Goal: Transaction & Acquisition: Purchase product/service

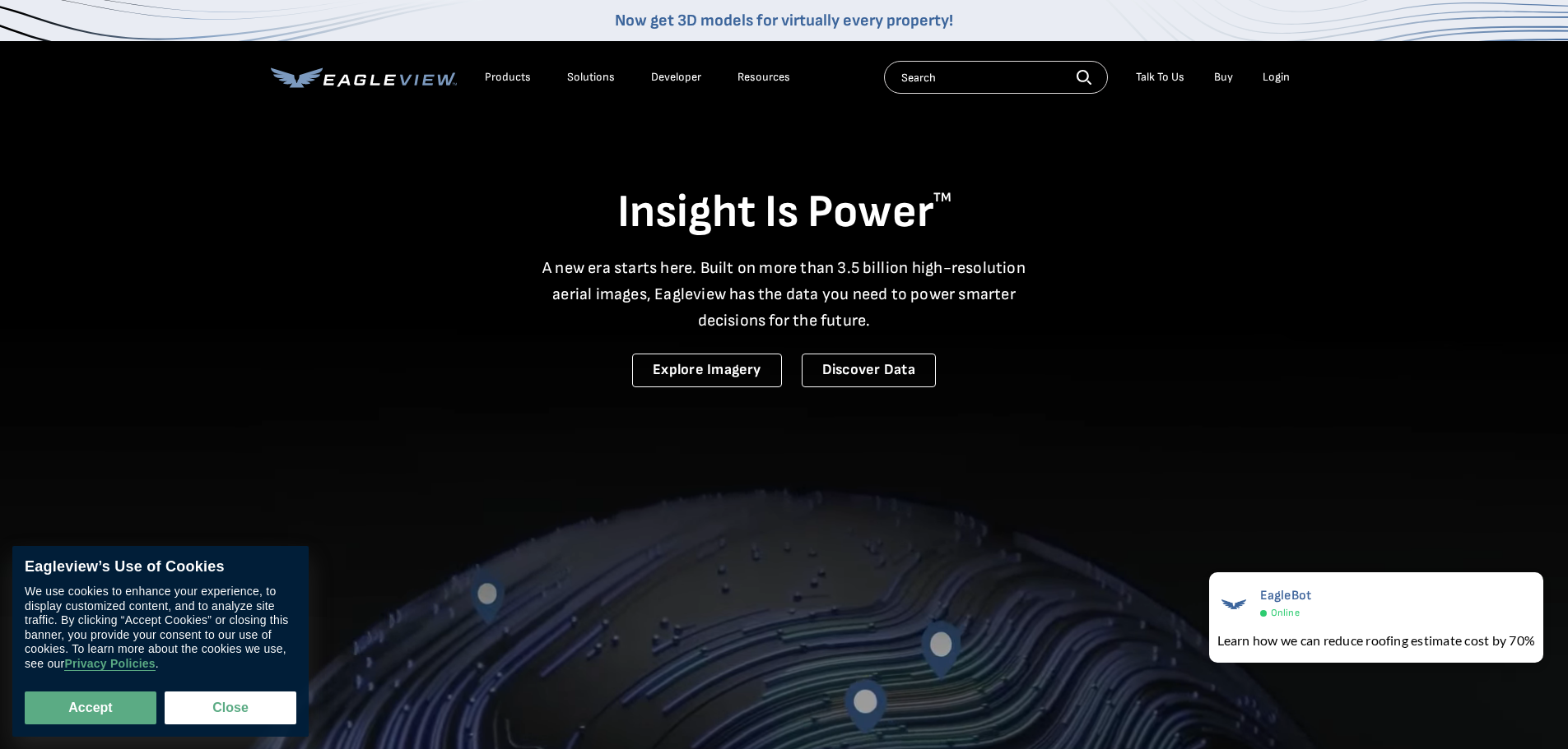
click at [1293, 71] on li "Login" at bounding box center [1275, 77] width 44 height 24
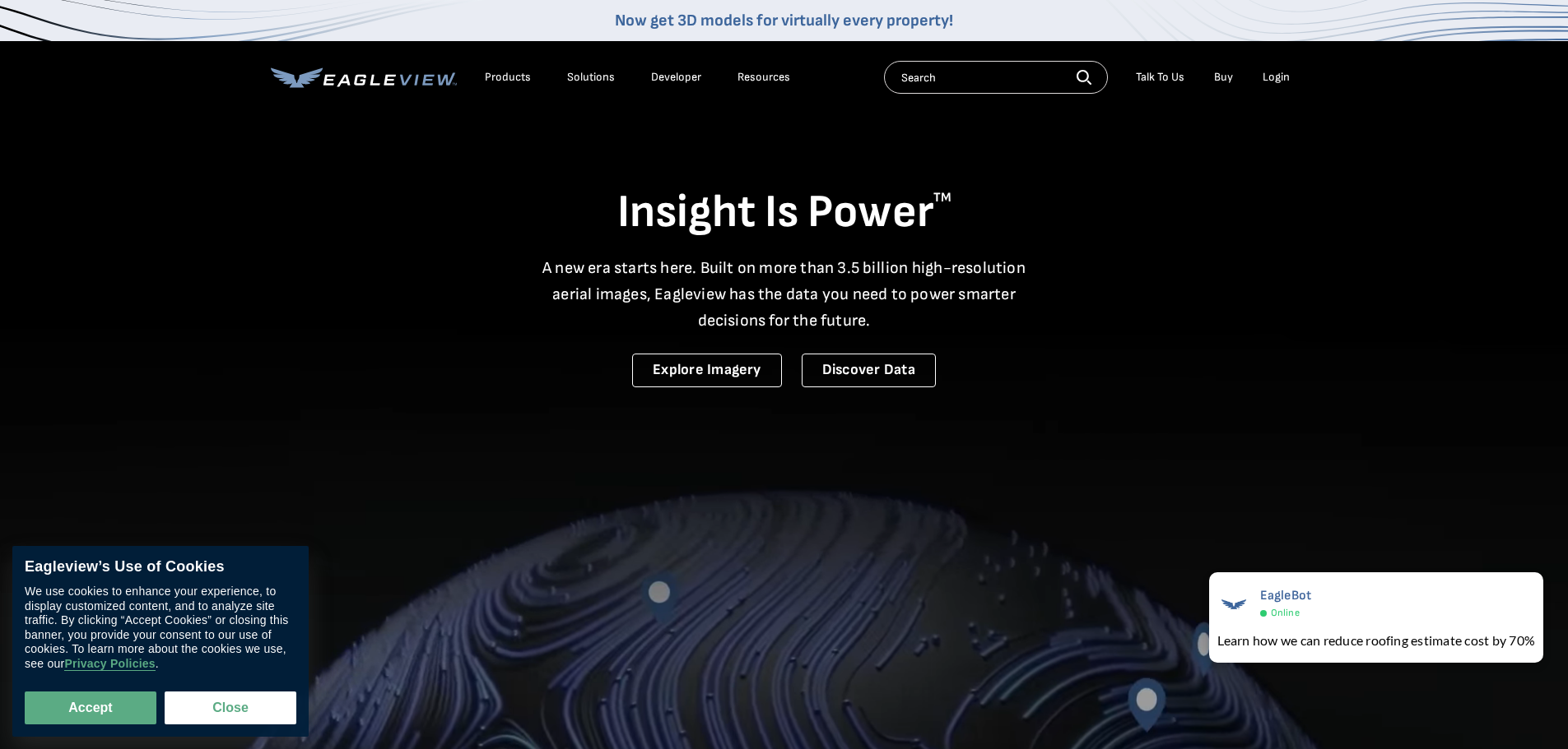
click at [1284, 77] on div "Login" at bounding box center [1276, 77] width 27 height 15
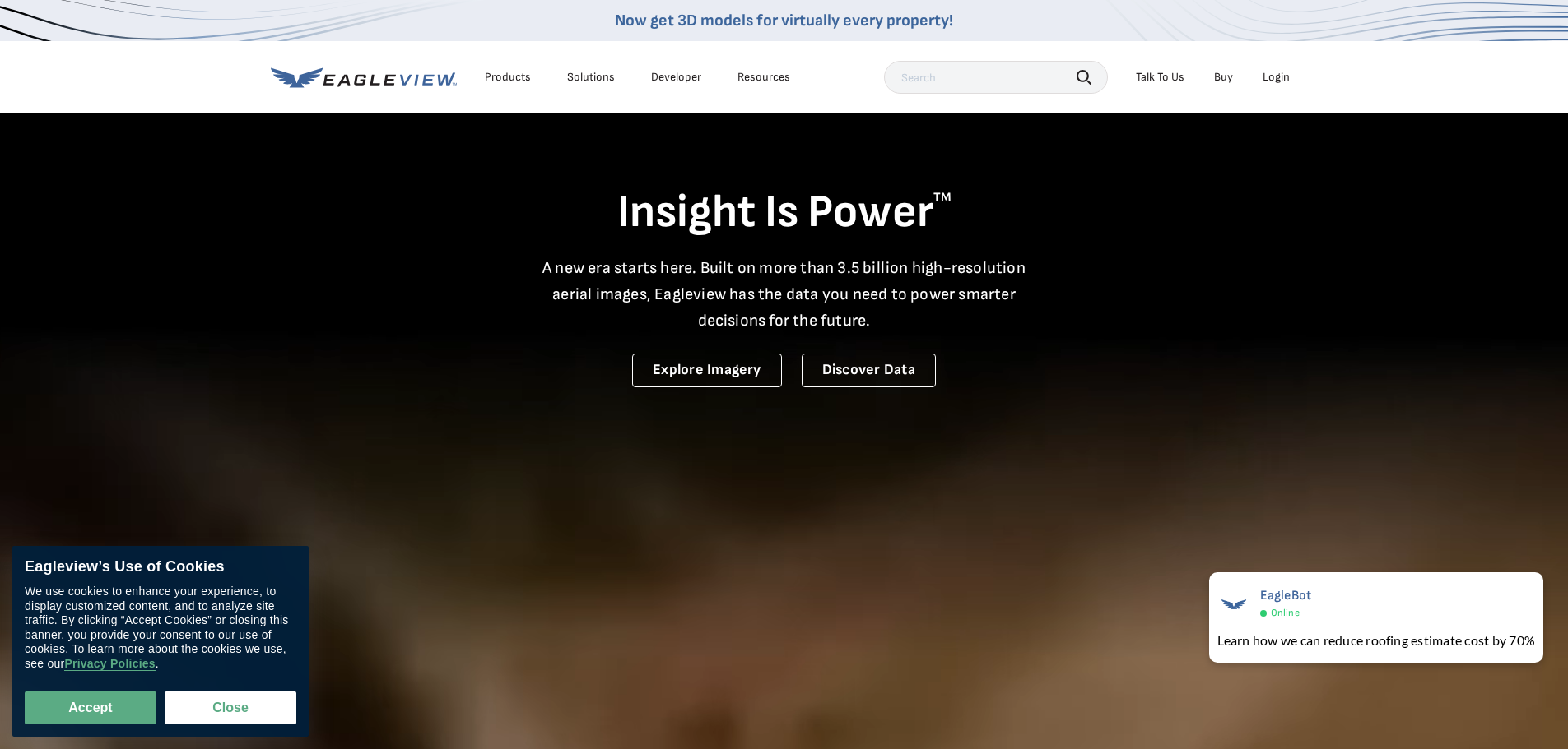
click at [1286, 71] on div "Login" at bounding box center [1276, 77] width 27 height 15
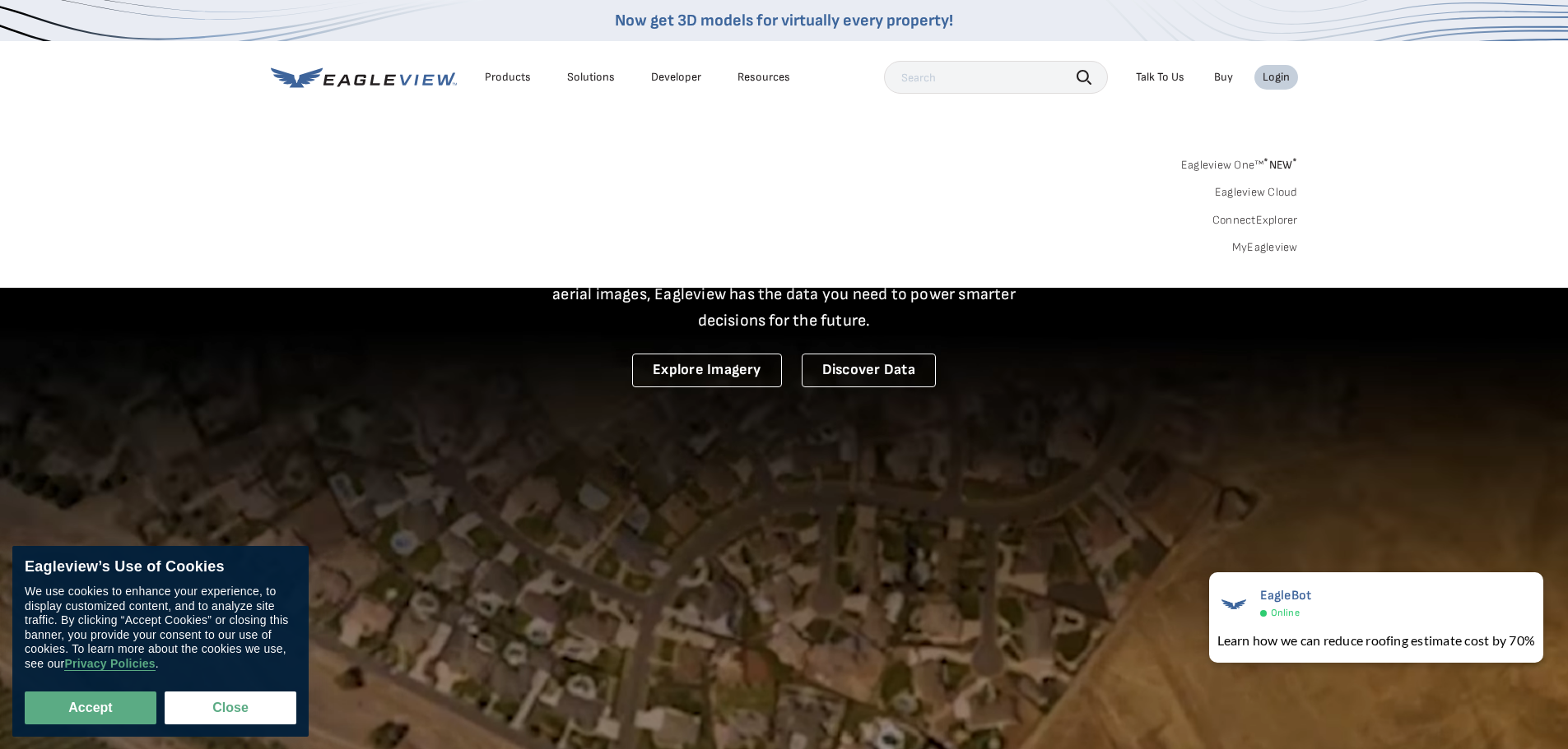
click at [1262, 247] on link "MyEagleview" at bounding box center [1265, 247] width 66 height 15
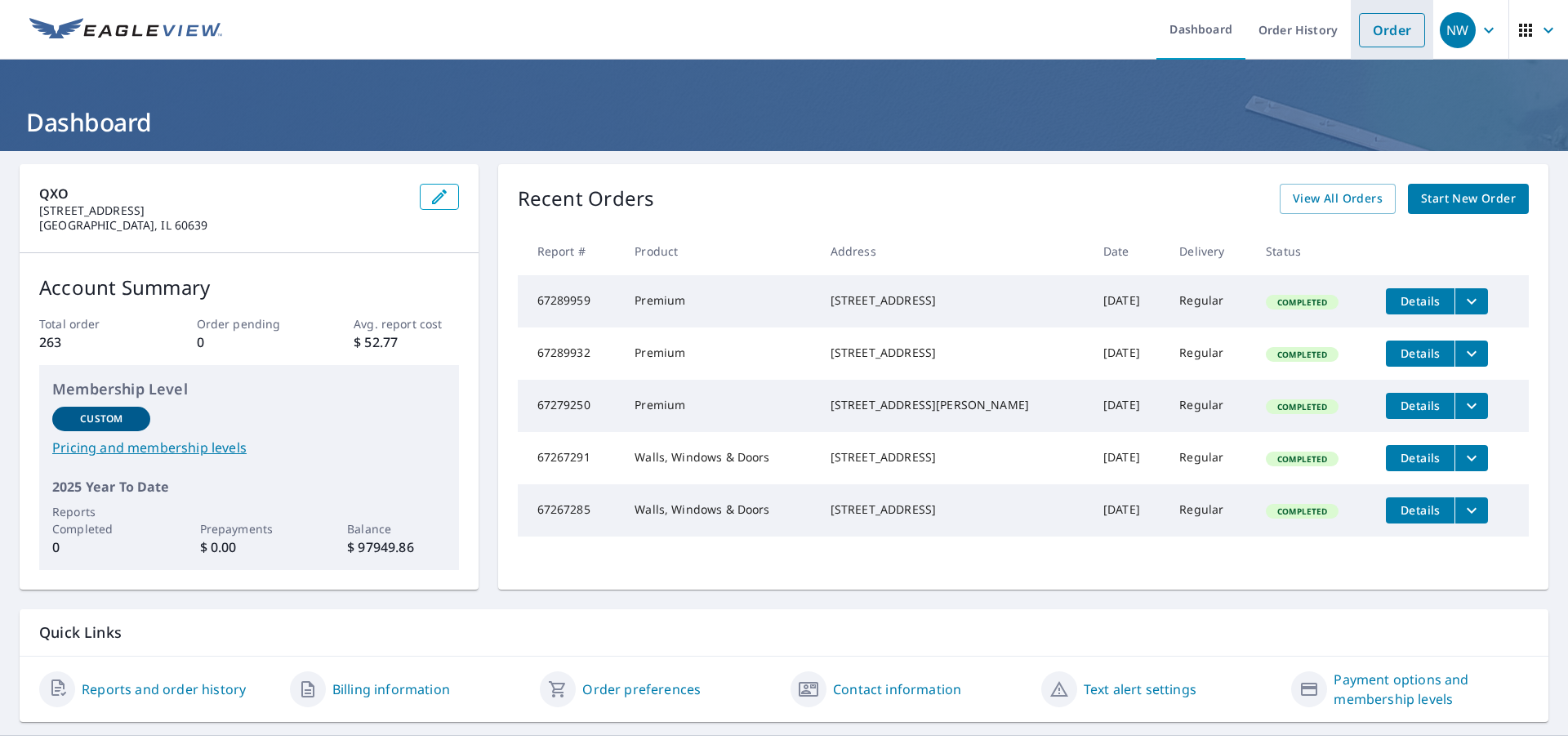
click at [1375, 36] on link "Order" at bounding box center [1392, 31] width 67 height 35
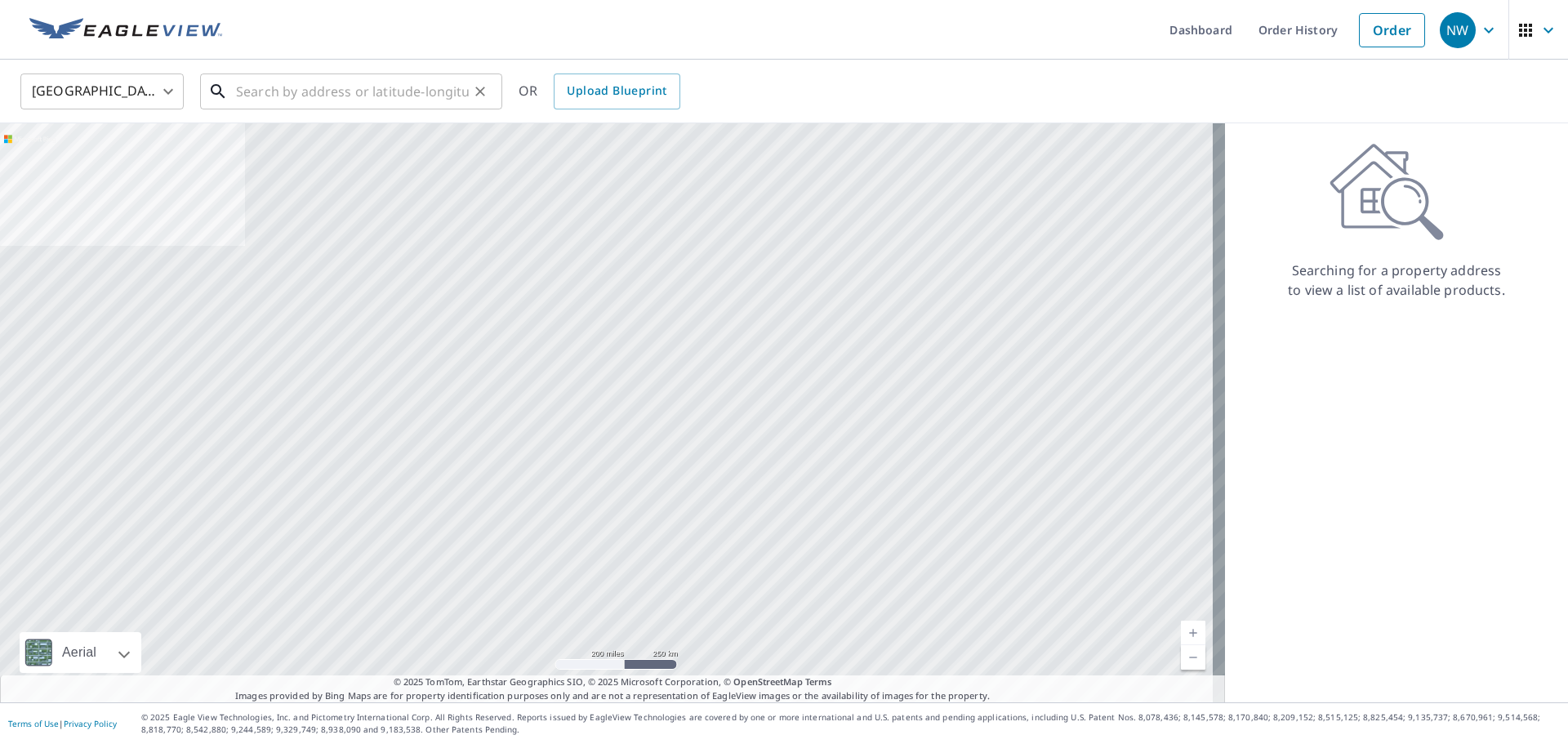
click at [444, 99] on input "text" at bounding box center [352, 91] width 233 height 45
paste input "[STREET_ADDRESS]"
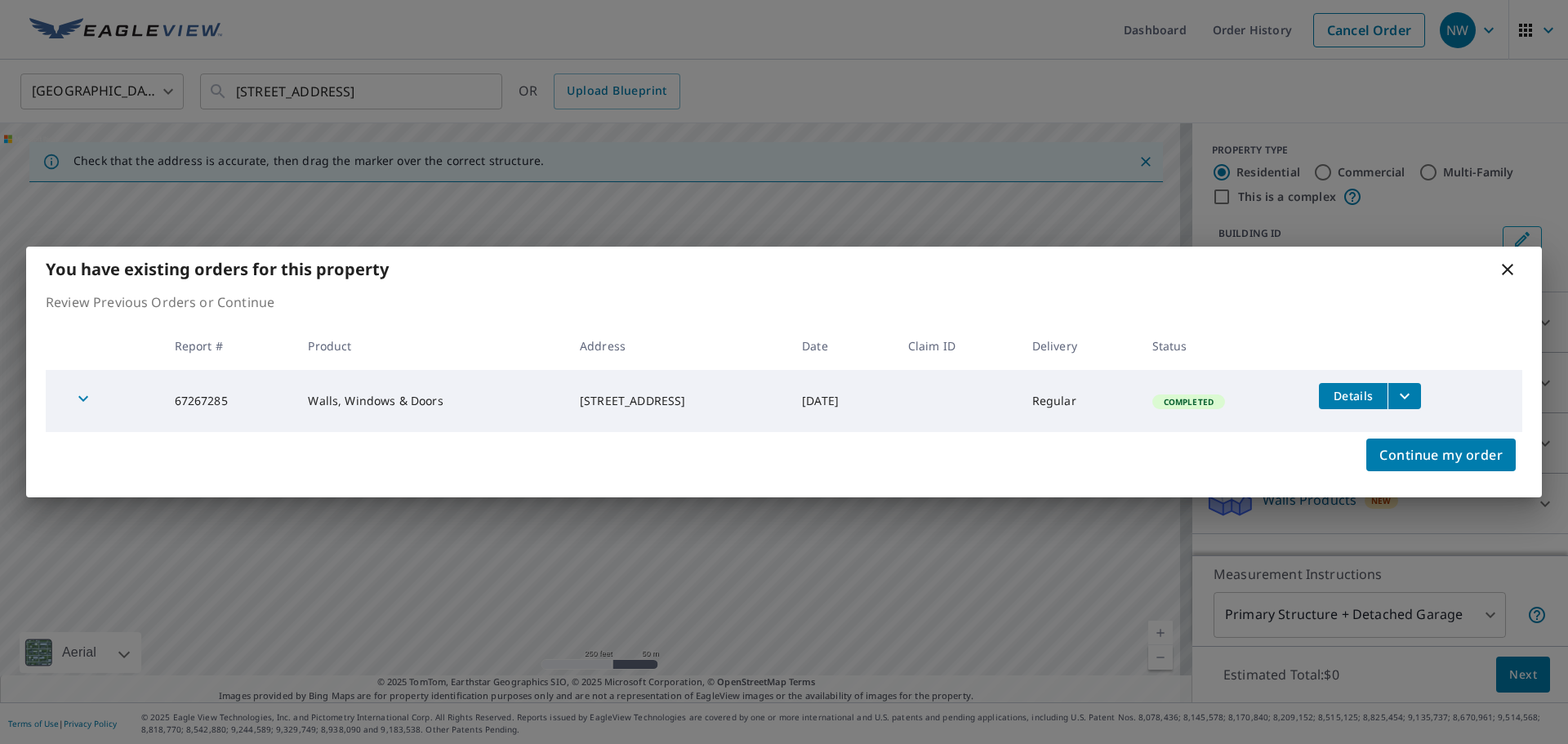
click at [1506, 275] on icon at bounding box center [1507, 269] width 19 height 19
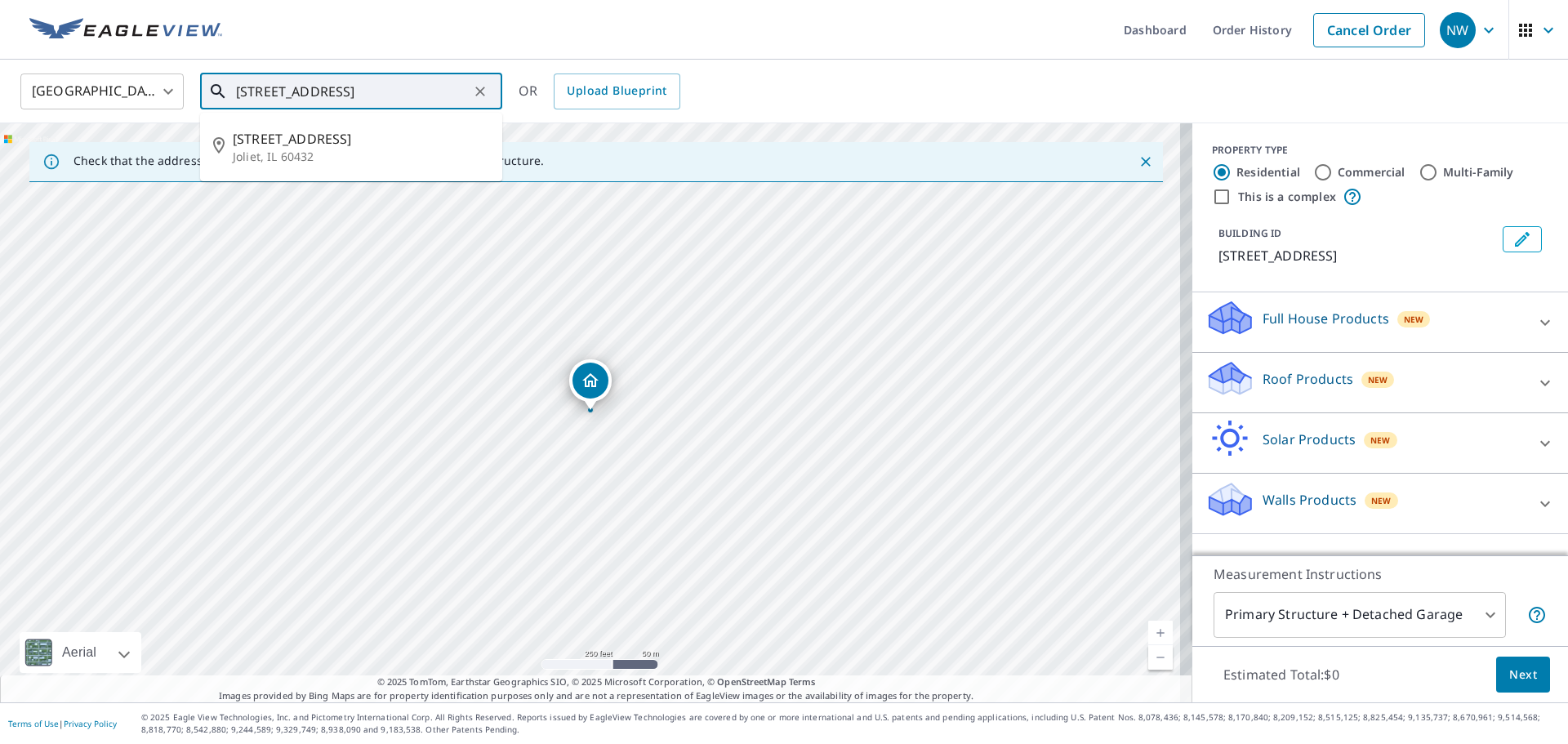
drag, startPoint x: 434, startPoint y: 98, endPoint x: 90, endPoint y: 83, distance: 344.3
click at [90, 83] on div "[GEOGRAPHIC_DATA] [GEOGRAPHIC_DATA] ​ [STREET_ADDRESS] ​ [STREET_ADDRESS] OR Up…" at bounding box center [778, 91] width 1540 height 39
paste input "[STREET_ADDRESS]"
click at [336, 117] on ul "[STREET_ADDRESS]" at bounding box center [350, 147] width 302 height 69
click at [339, 148] on span "[STREET_ADDRESS]" at bounding box center [361, 139] width 257 height 19
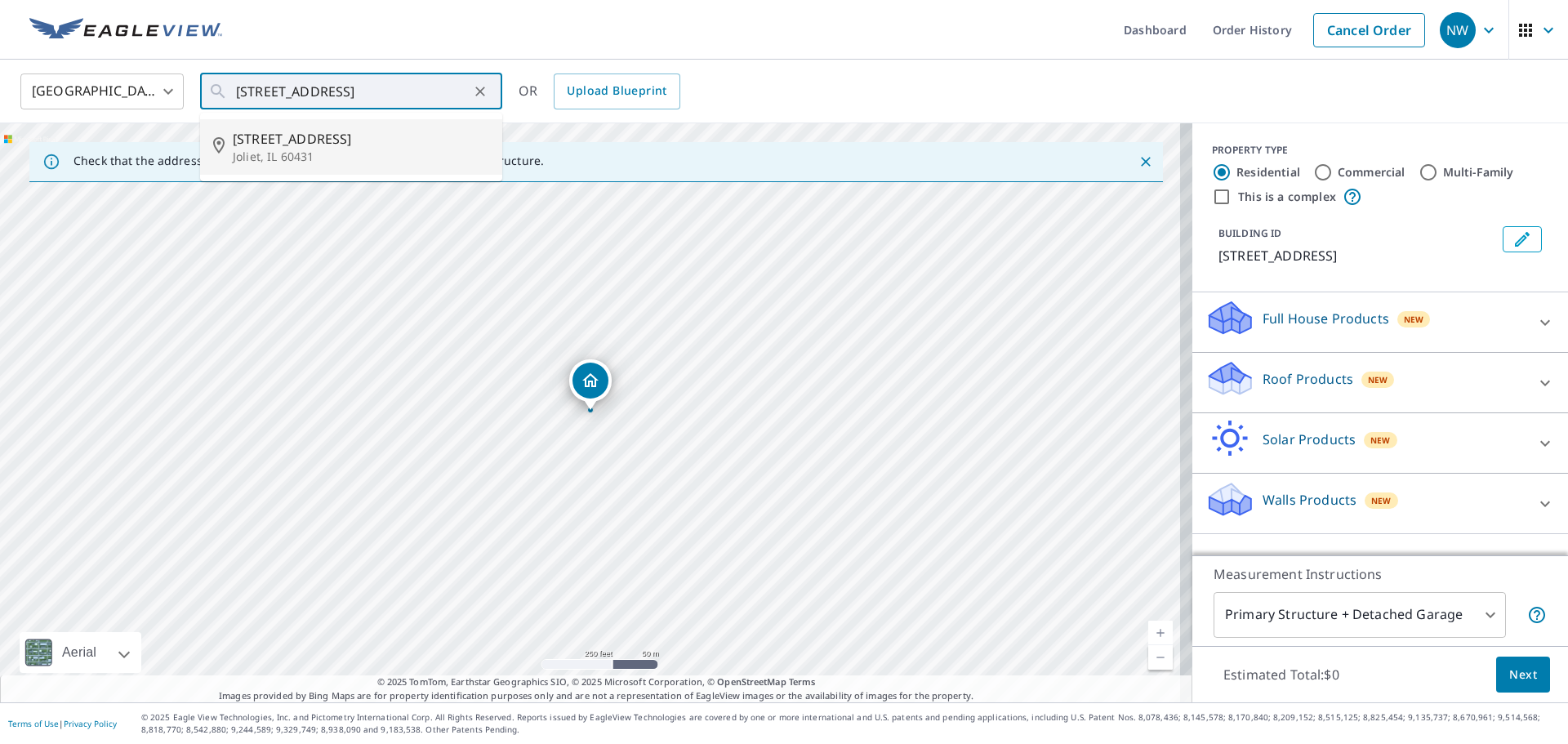
type input "[STREET_ADDRESS]"
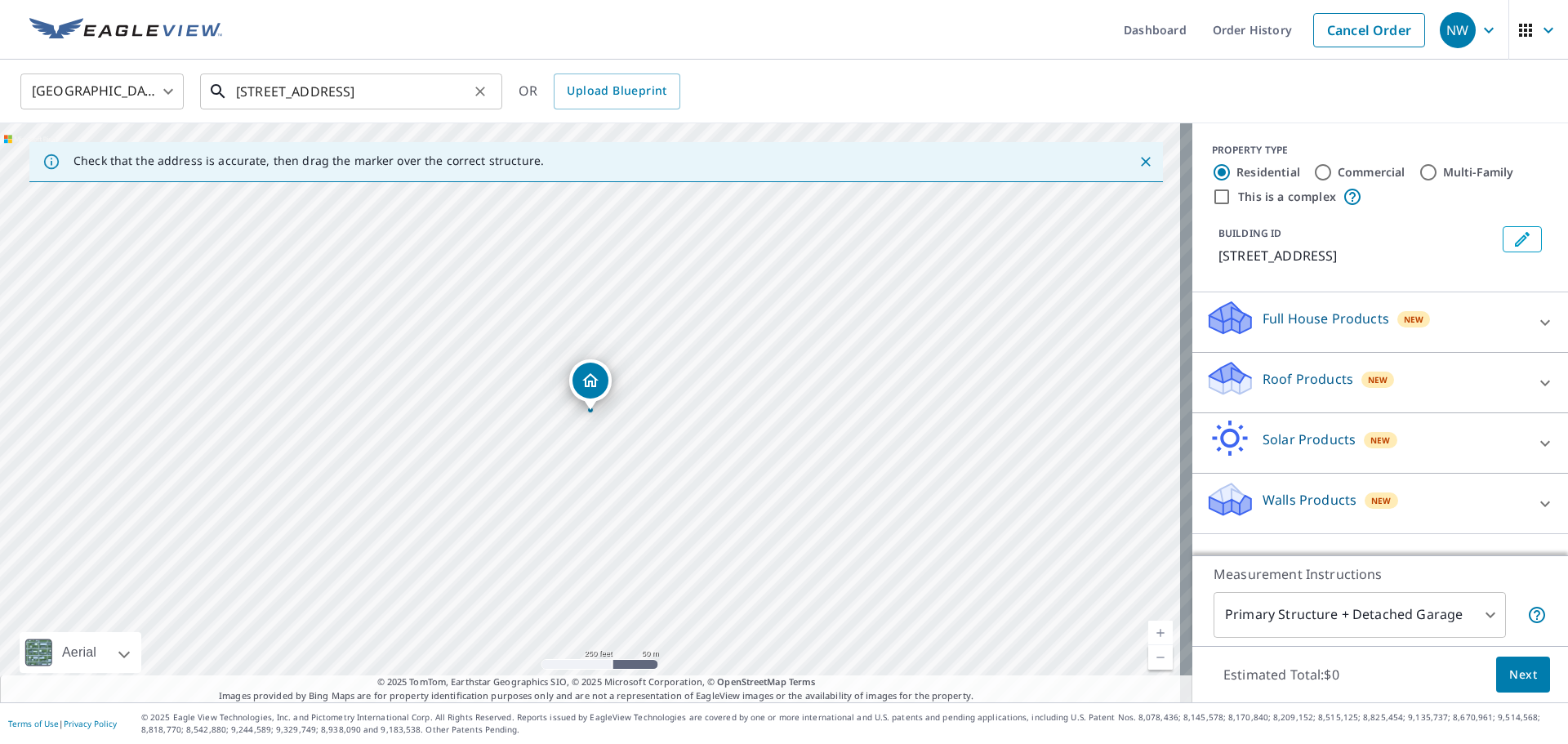
click at [454, 102] on input "[STREET_ADDRESS]" at bounding box center [352, 91] width 233 height 45
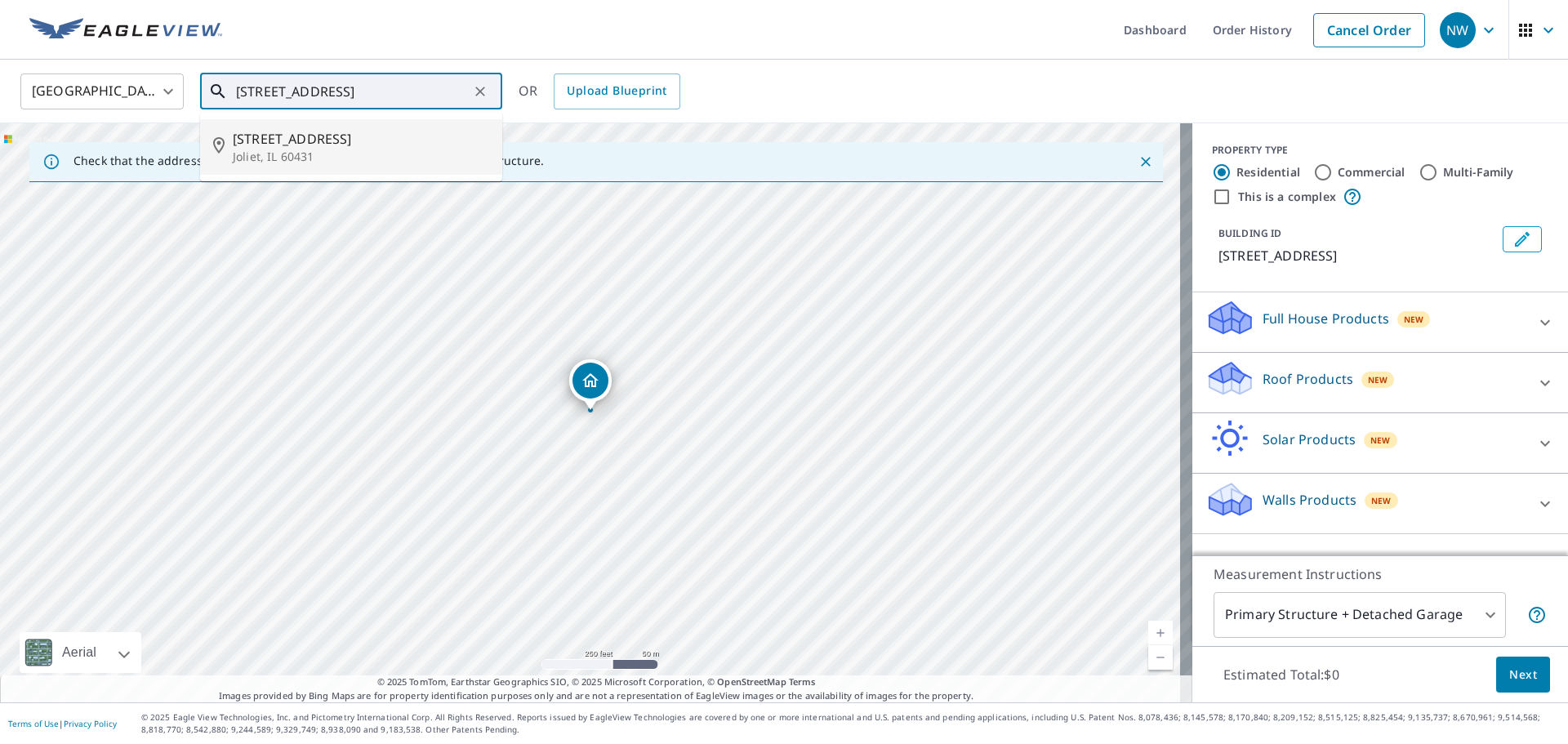
click at [370, 150] on p "Joliet, IL 60431" at bounding box center [361, 156] width 257 height 16
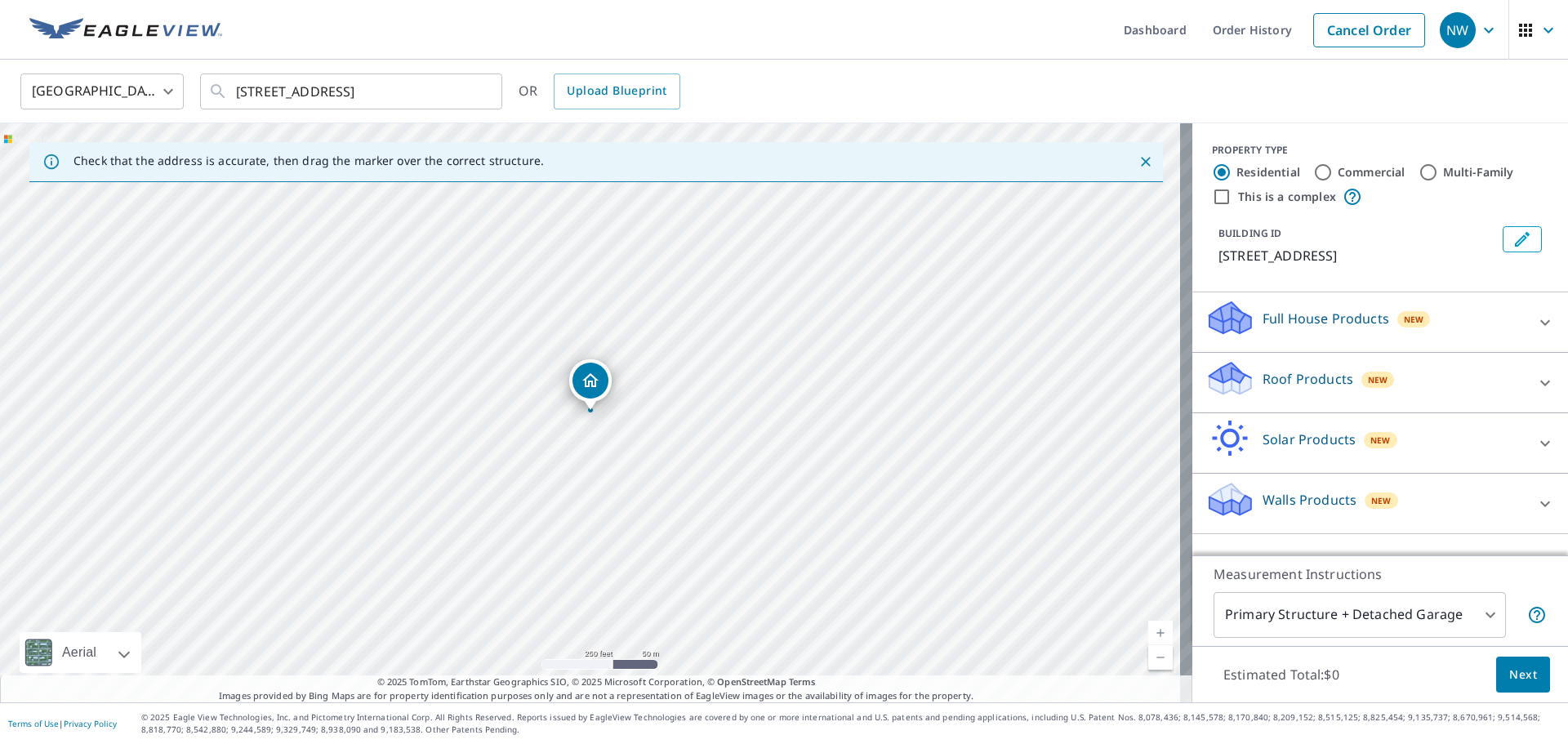
click at [1274, 505] on p "Walls Products" at bounding box center [1309, 500] width 94 height 19
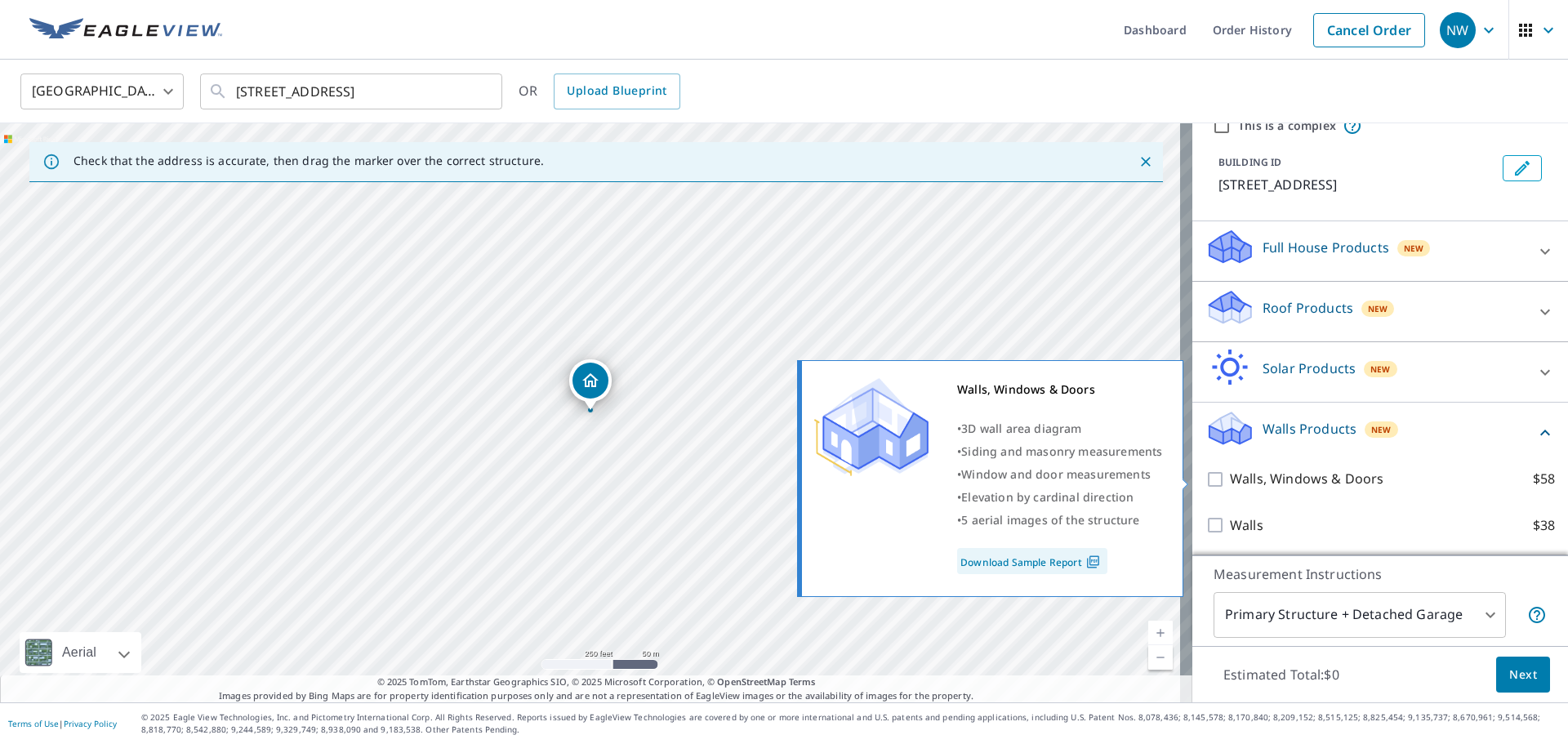
click at [1207, 485] on input "Walls, Windows & Doors $58" at bounding box center [1217, 480] width 24 height 19
checkbox input "true"
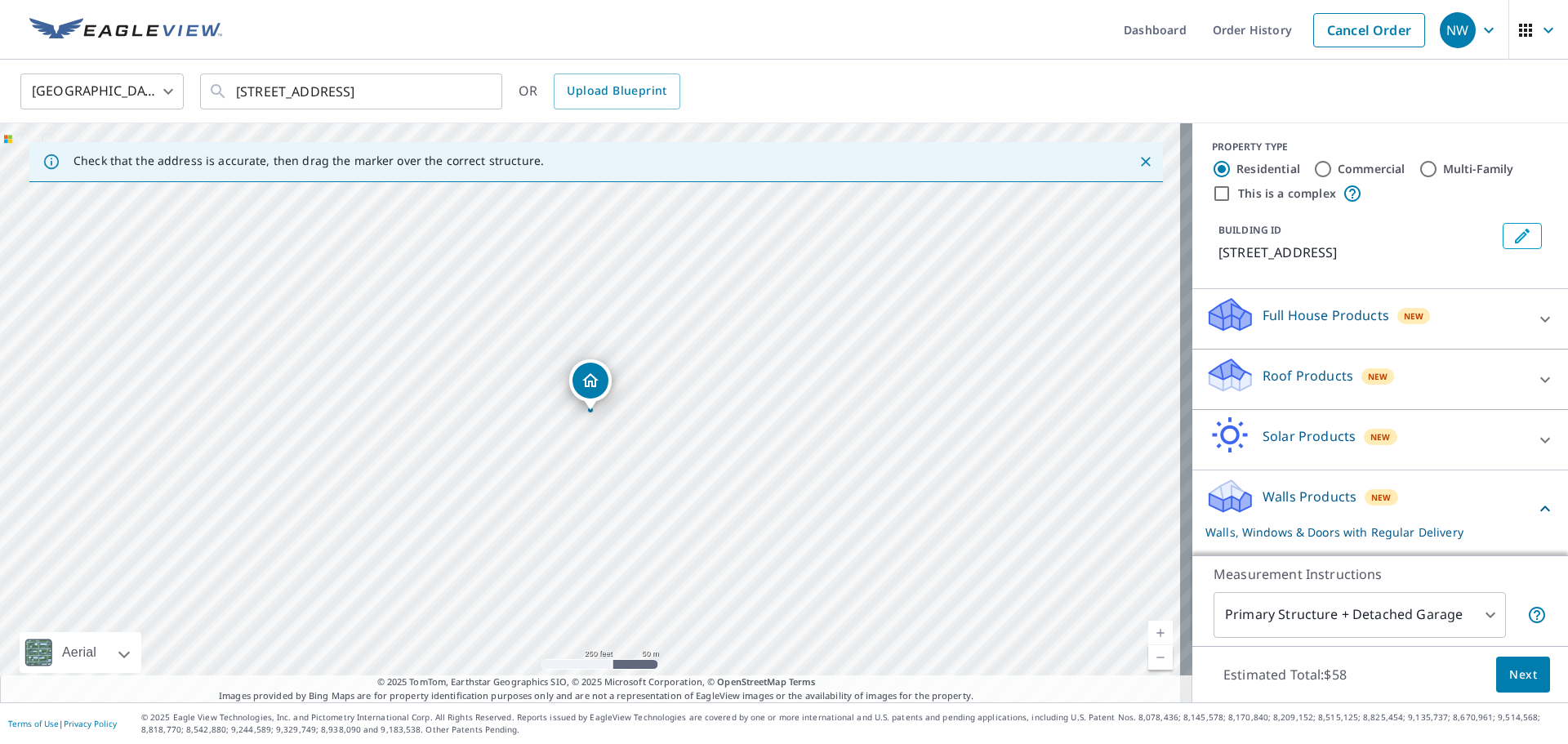
scroll to position [0, 0]
click at [1510, 667] on span "Next" at bounding box center [1523, 675] width 28 height 20
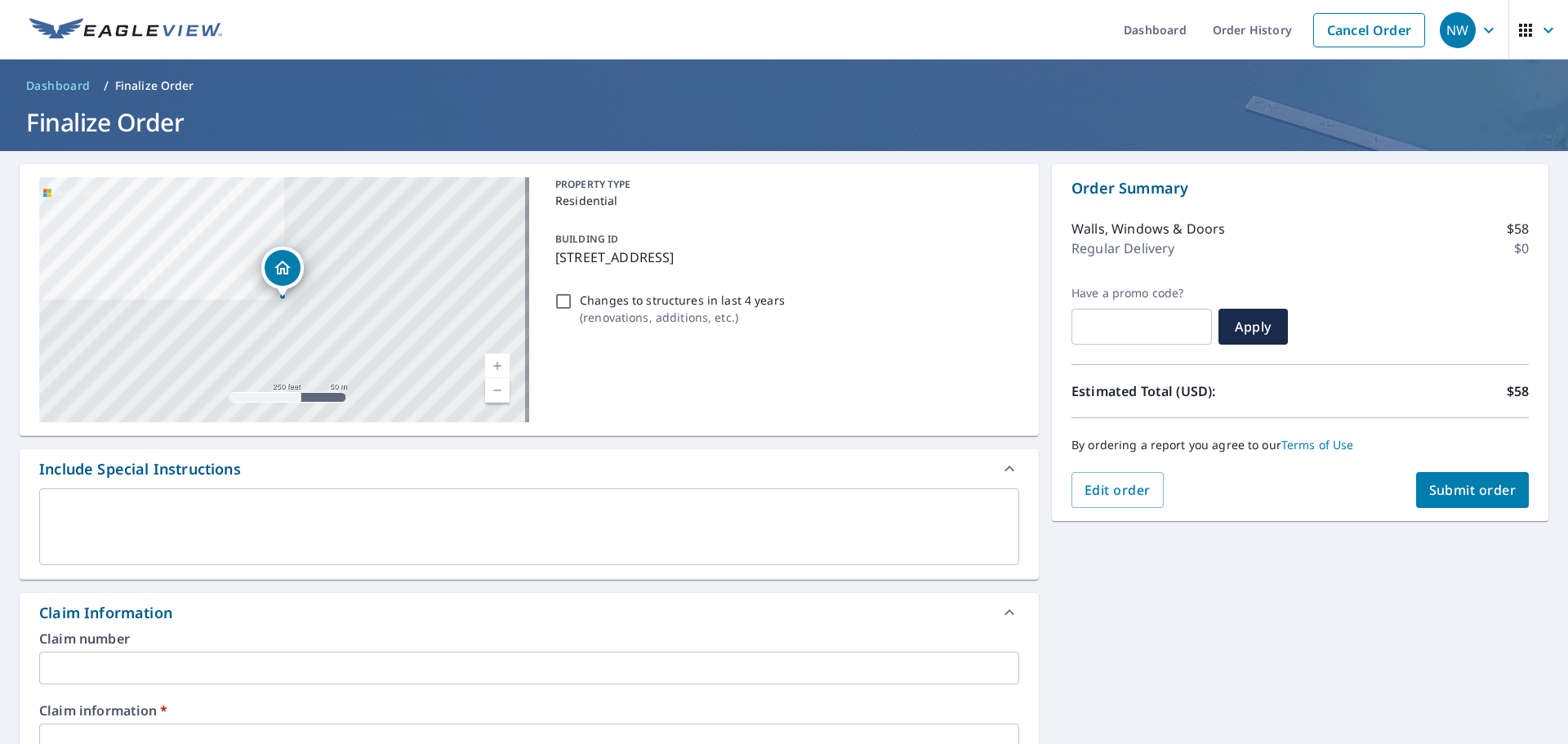
click at [269, 544] on textarea at bounding box center [529, 527] width 957 height 46
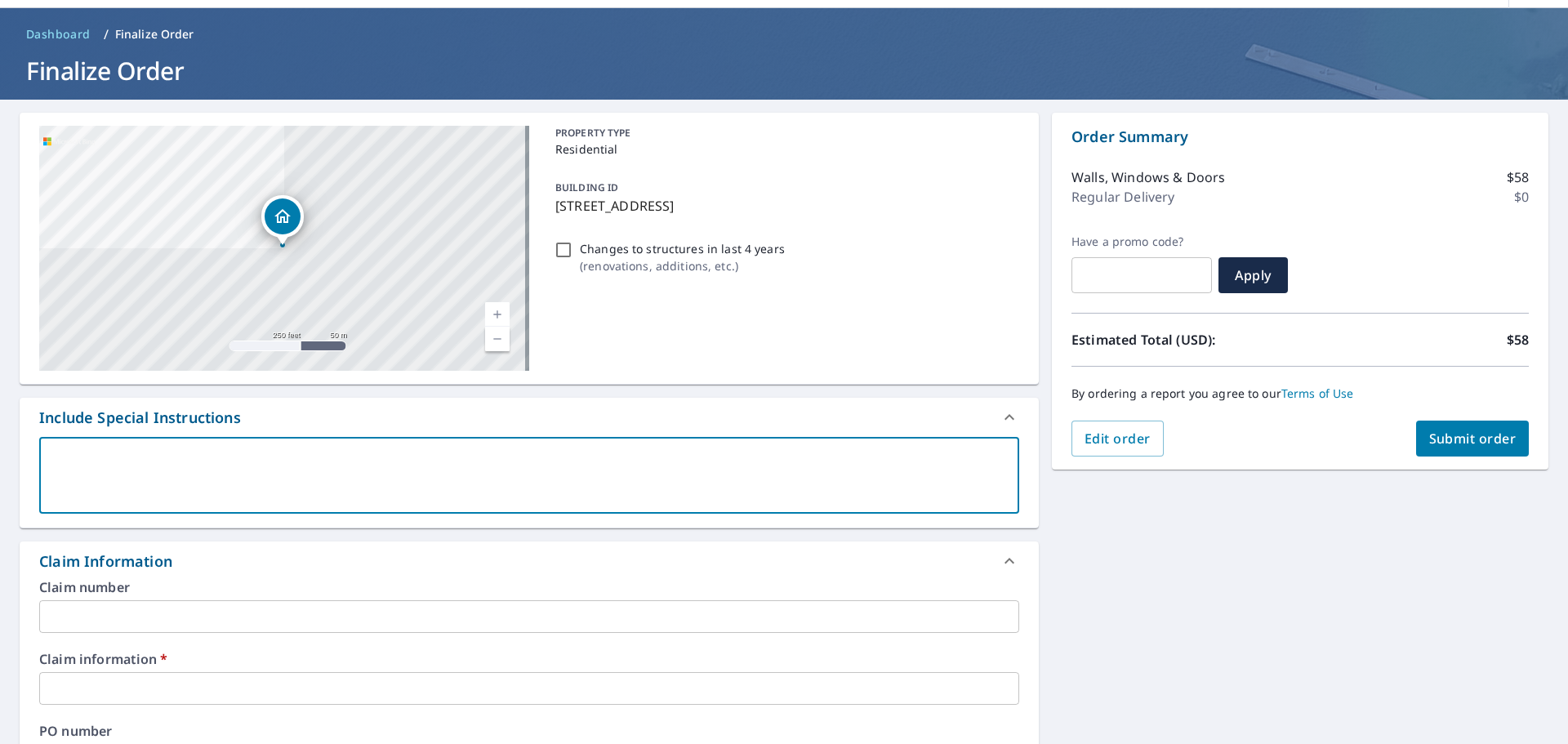
scroll to position [163, 0]
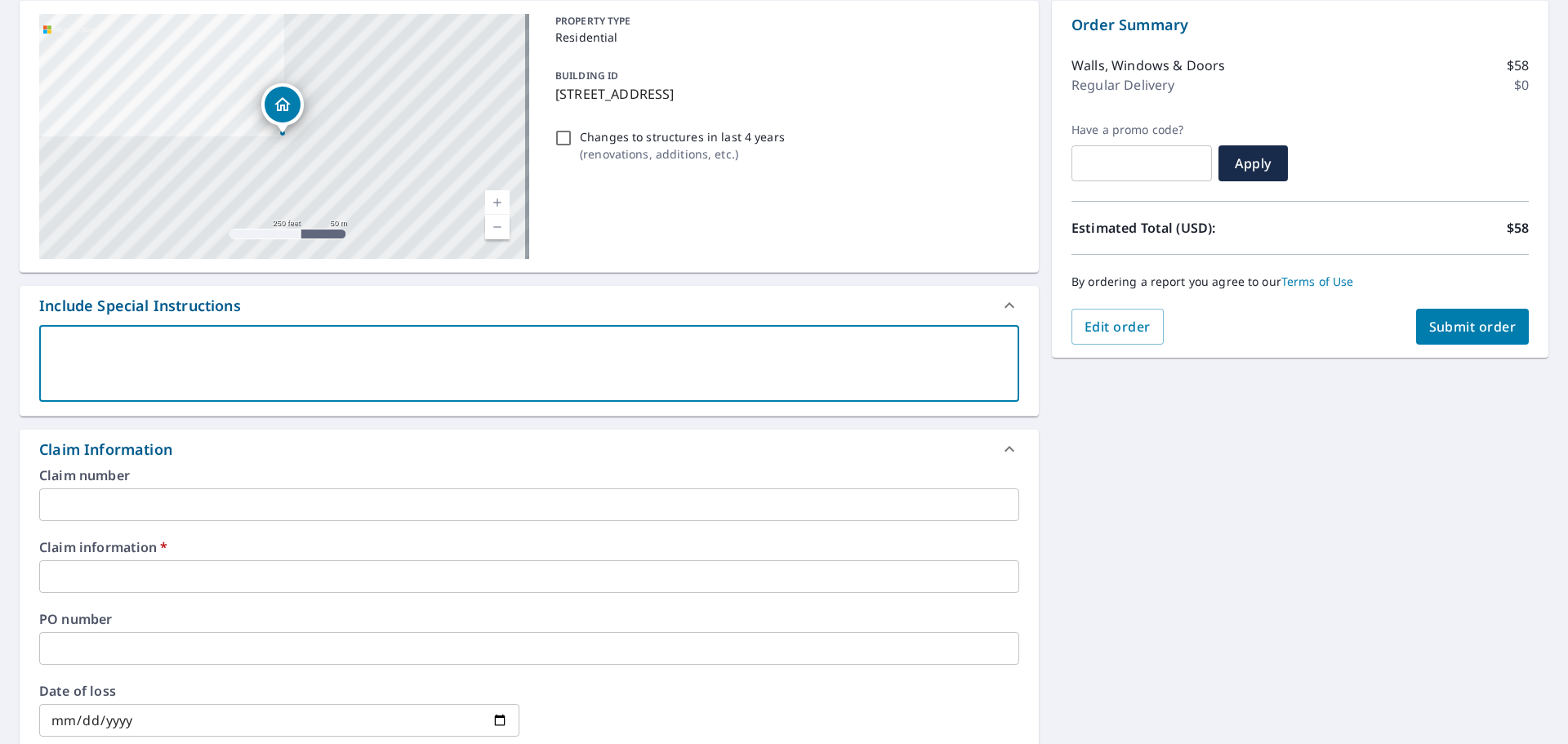
click at [290, 596] on div "Claim number ​ Claim information   * ​ PO number ​ Date of loss ​ Cat ID ​" at bounding box center [529, 646] width 1019 height 354
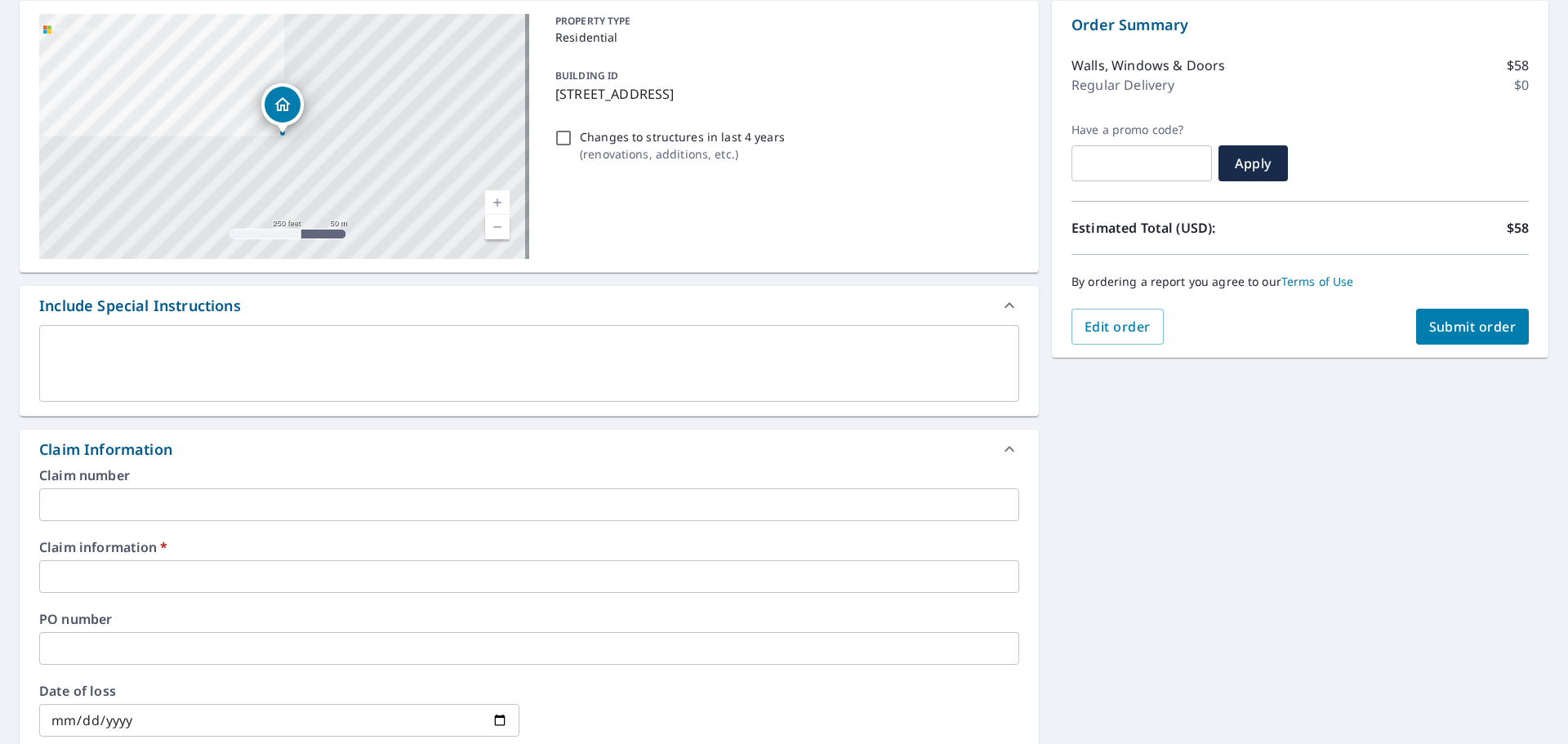
click at [282, 569] on input "text" at bounding box center [530, 577] width 980 height 33
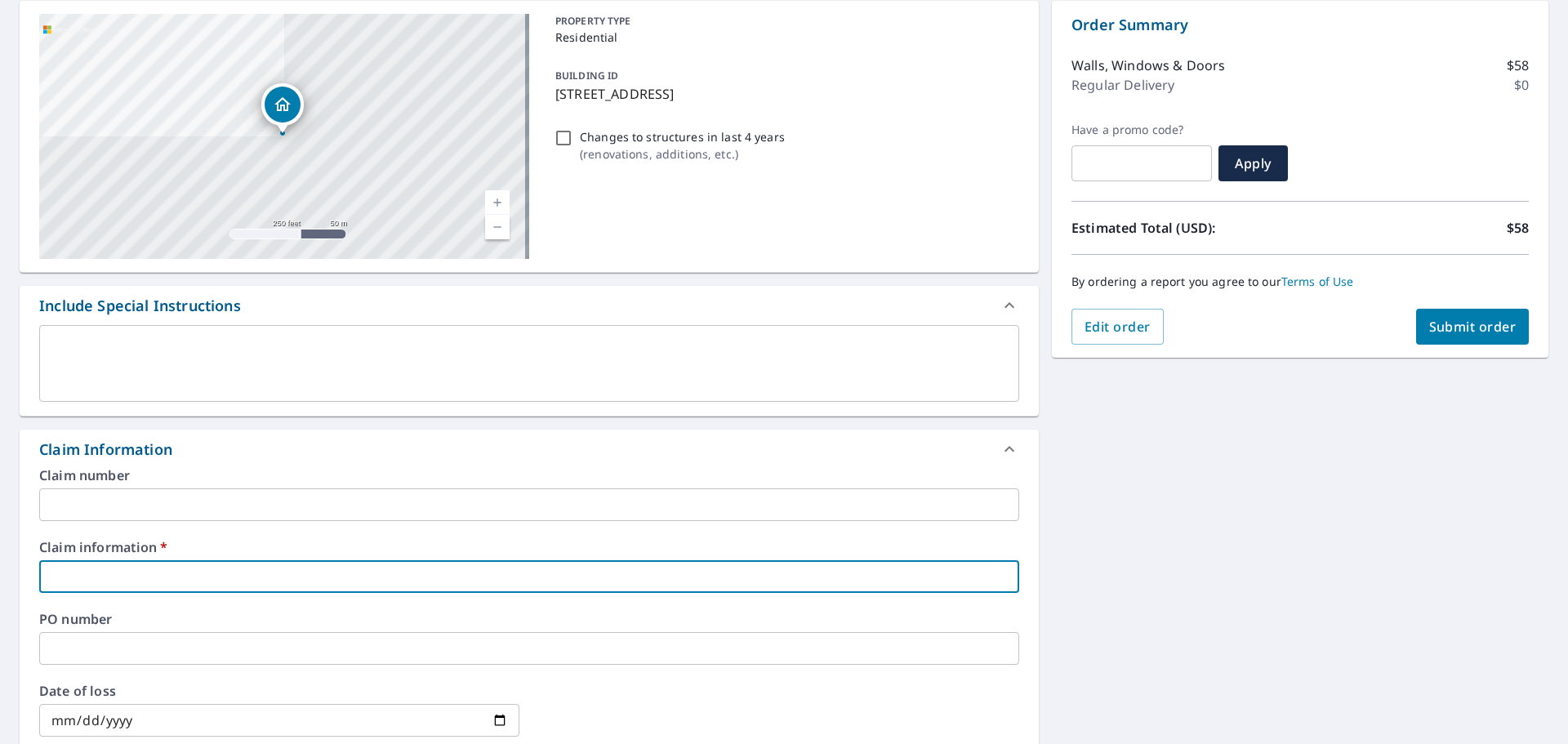
click at [225, 574] on input "text" at bounding box center [530, 577] width 980 height 33
click at [245, 573] on input "text" at bounding box center [530, 577] width 980 height 33
paste input "541663"
type input "541663"
checkbox input "true"
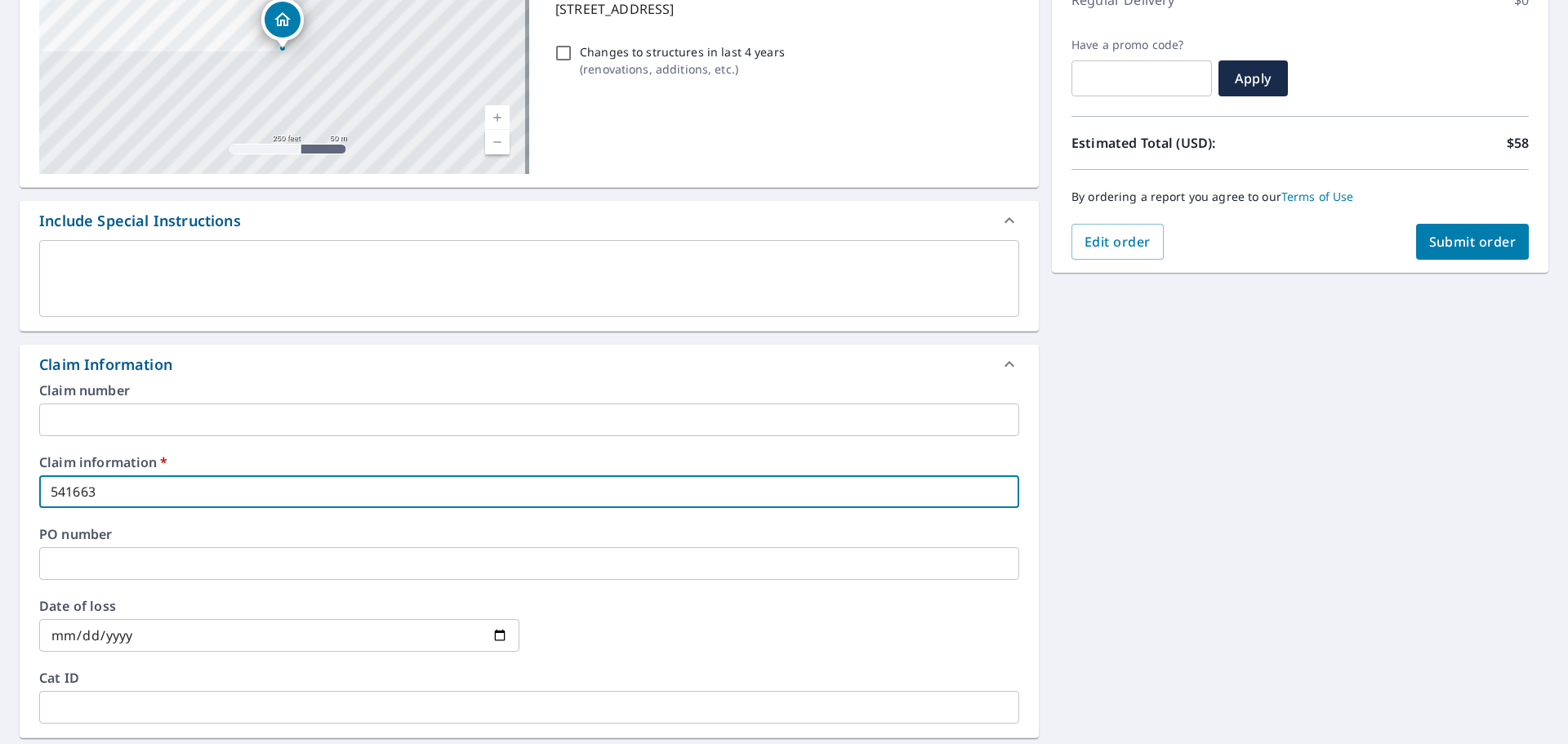
scroll to position [490, 0]
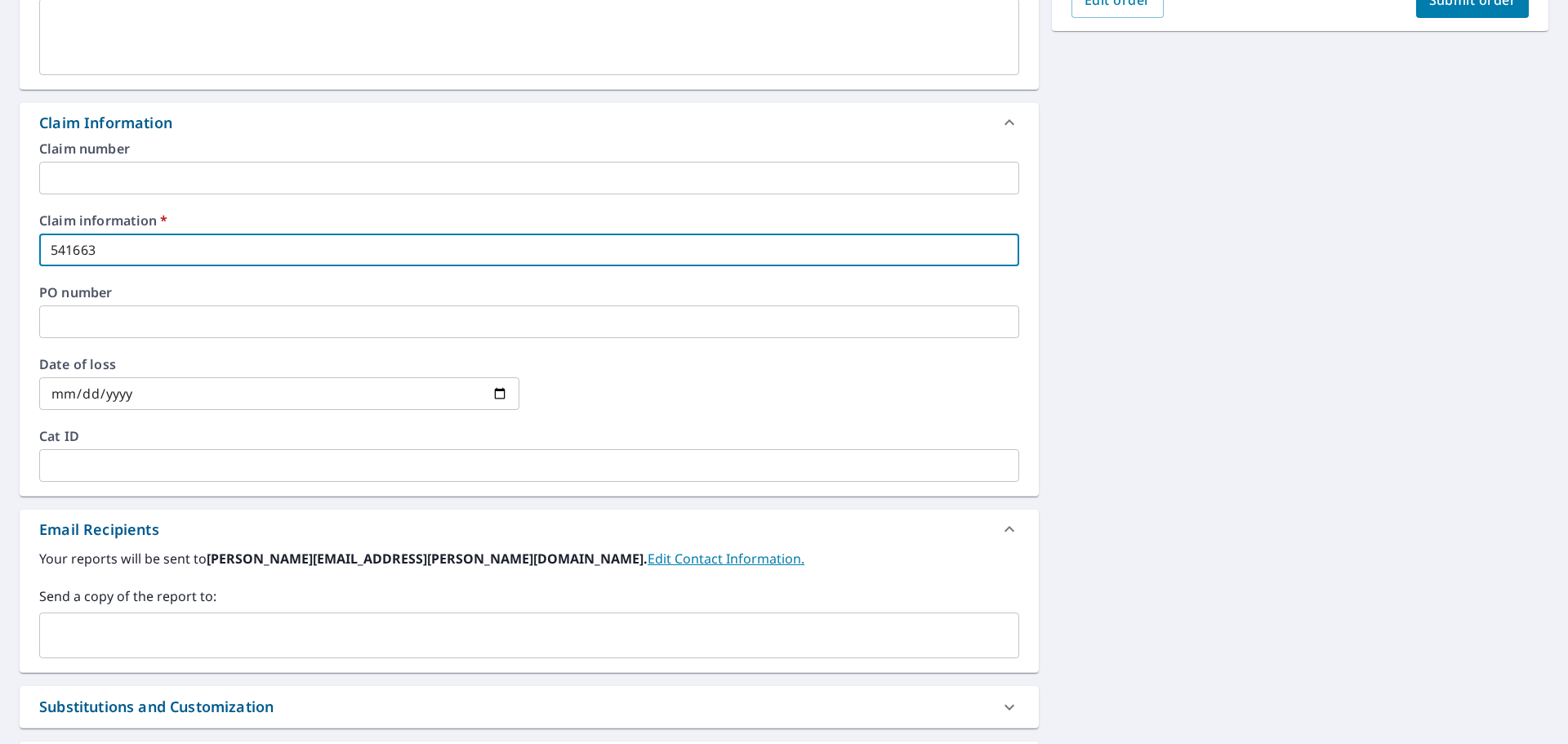
type input "541663"
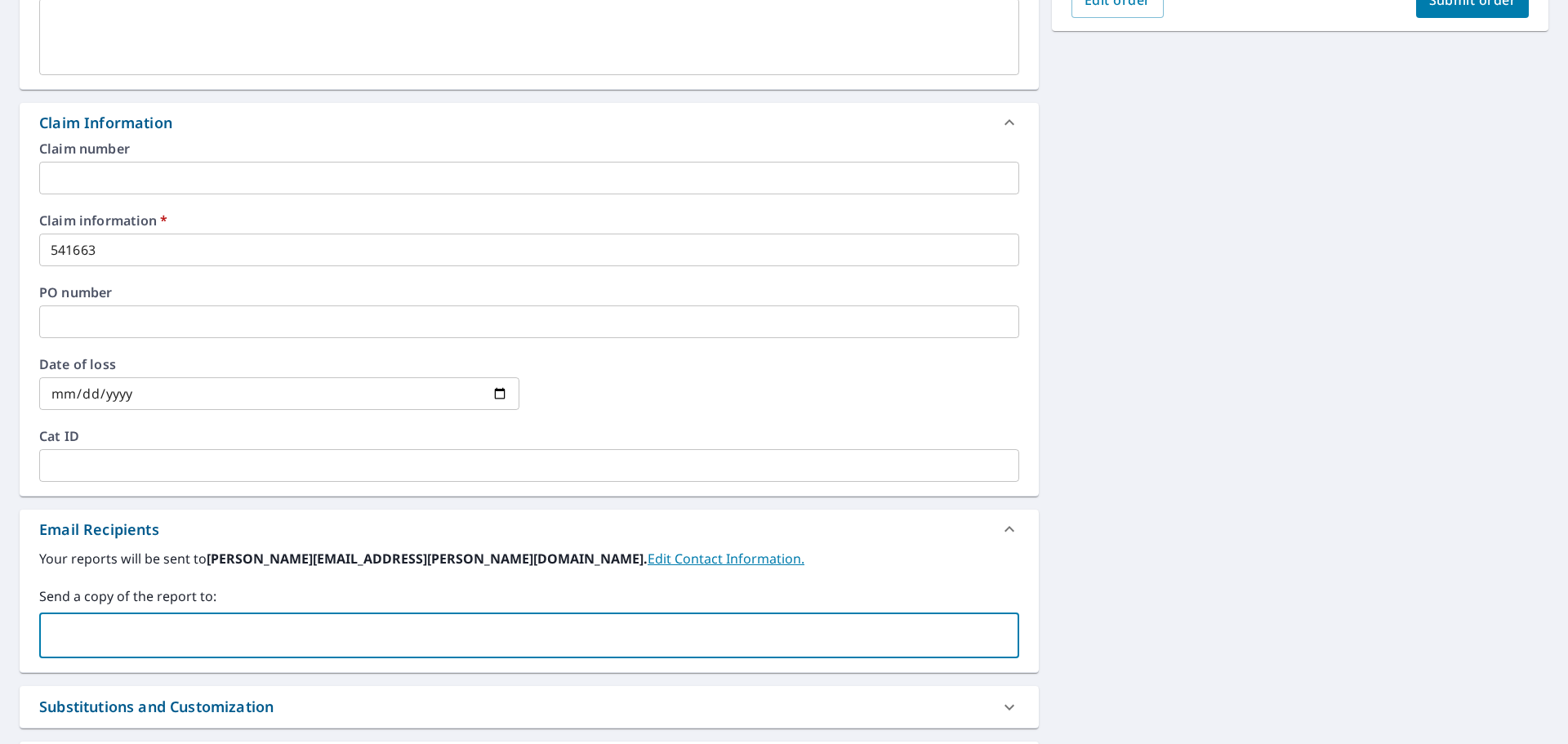
click at [382, 628] on input "text" at bounding box center [516, 635] width 941 height 31
type input "[PERSON_NAME][EMAIL_ADDRESS][PERSON_NAME][DOMAIN_NAME]"
drag, startPoint x: 1102, startPoint y: 421, endPoint x: 1092, endPoint y: 417, distance: 10.8
click at [1100, 419] on div "[STREET_ADDRESS] Aerial Road A standard road map Aerial A detailed look from ab…" at bounding box center [784, 283] width 1568 height 1244
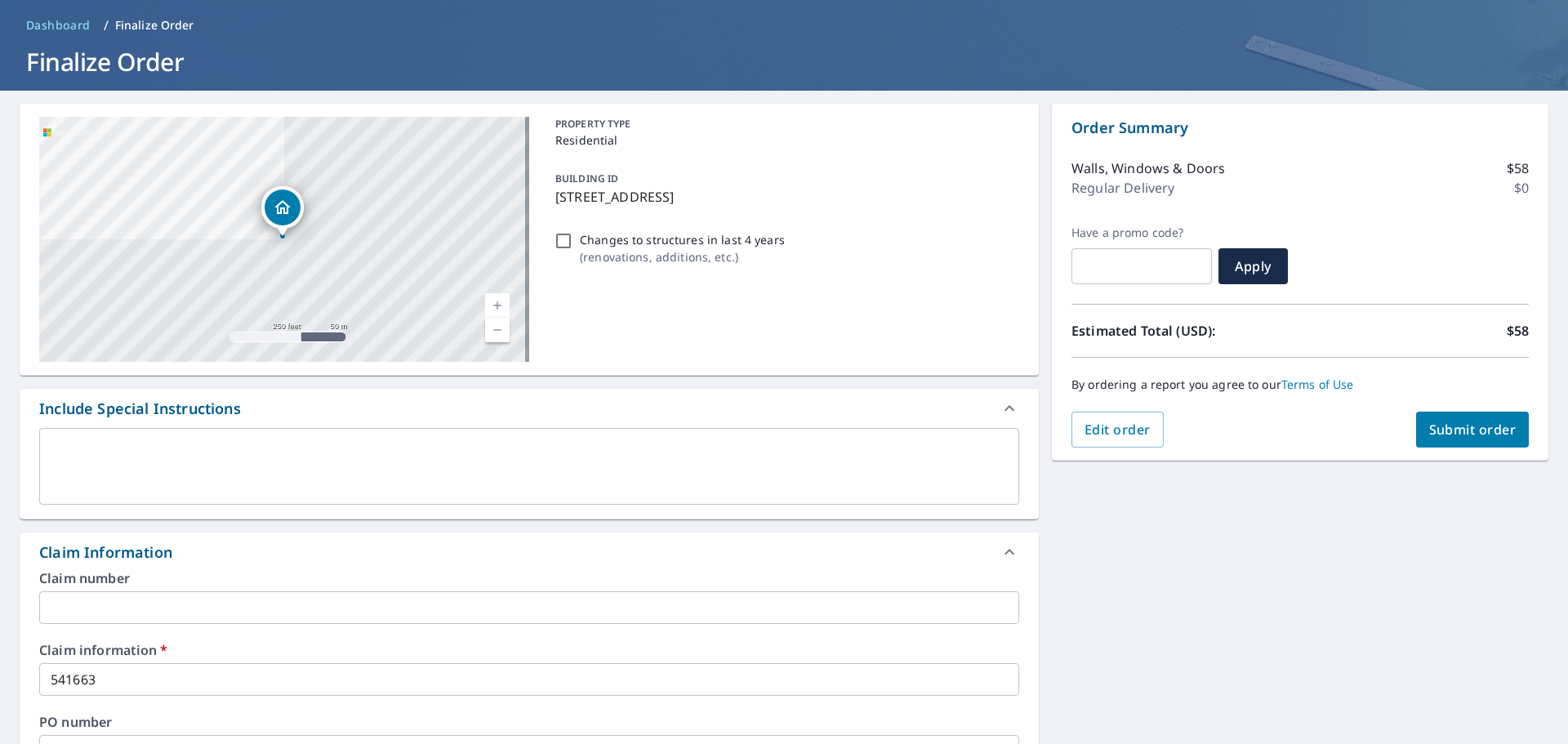
scroll to position [0, 0]
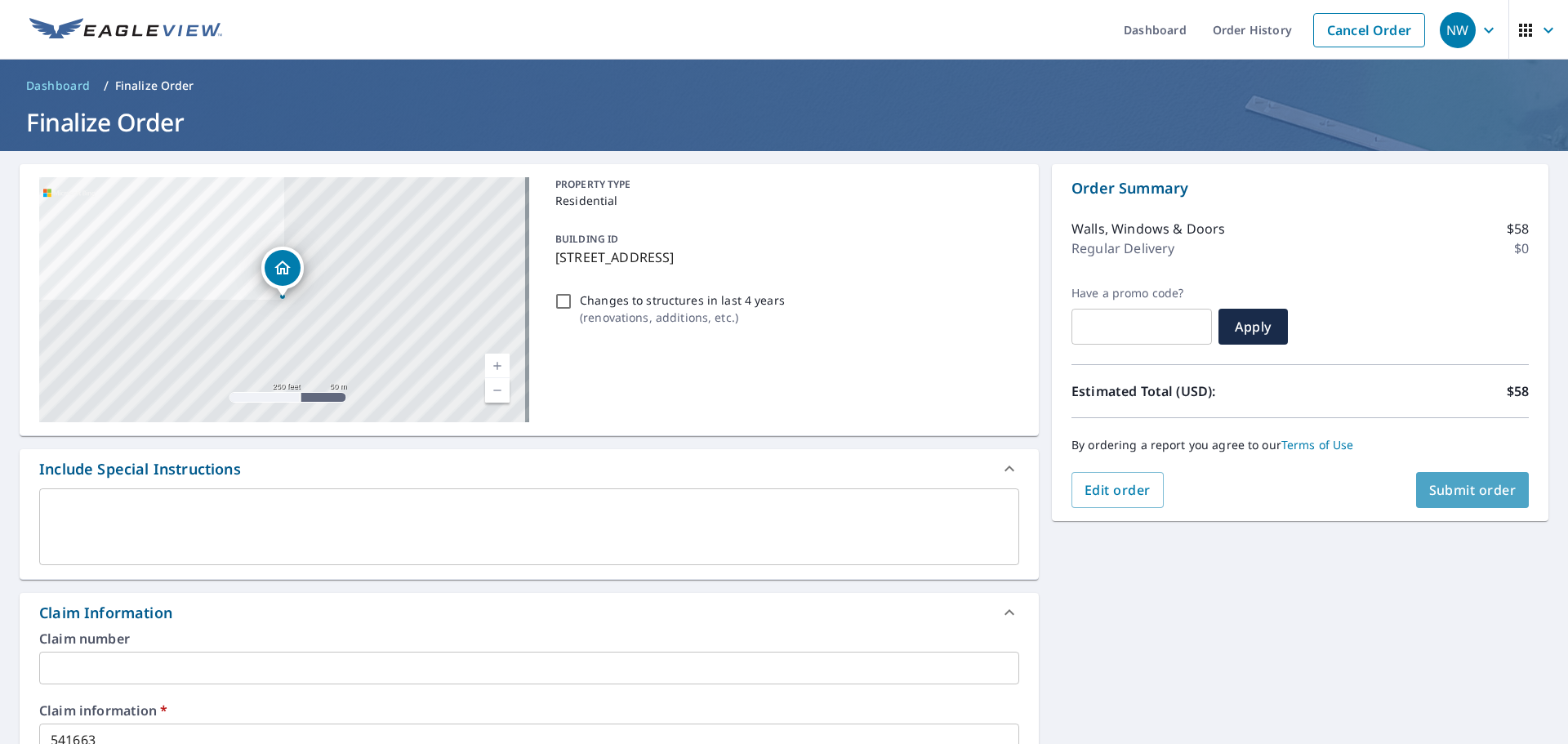
click at [1429, 482] on span "Submit order" at bounding box center [1472, 490] width 88 height 18
checkbox input "true"
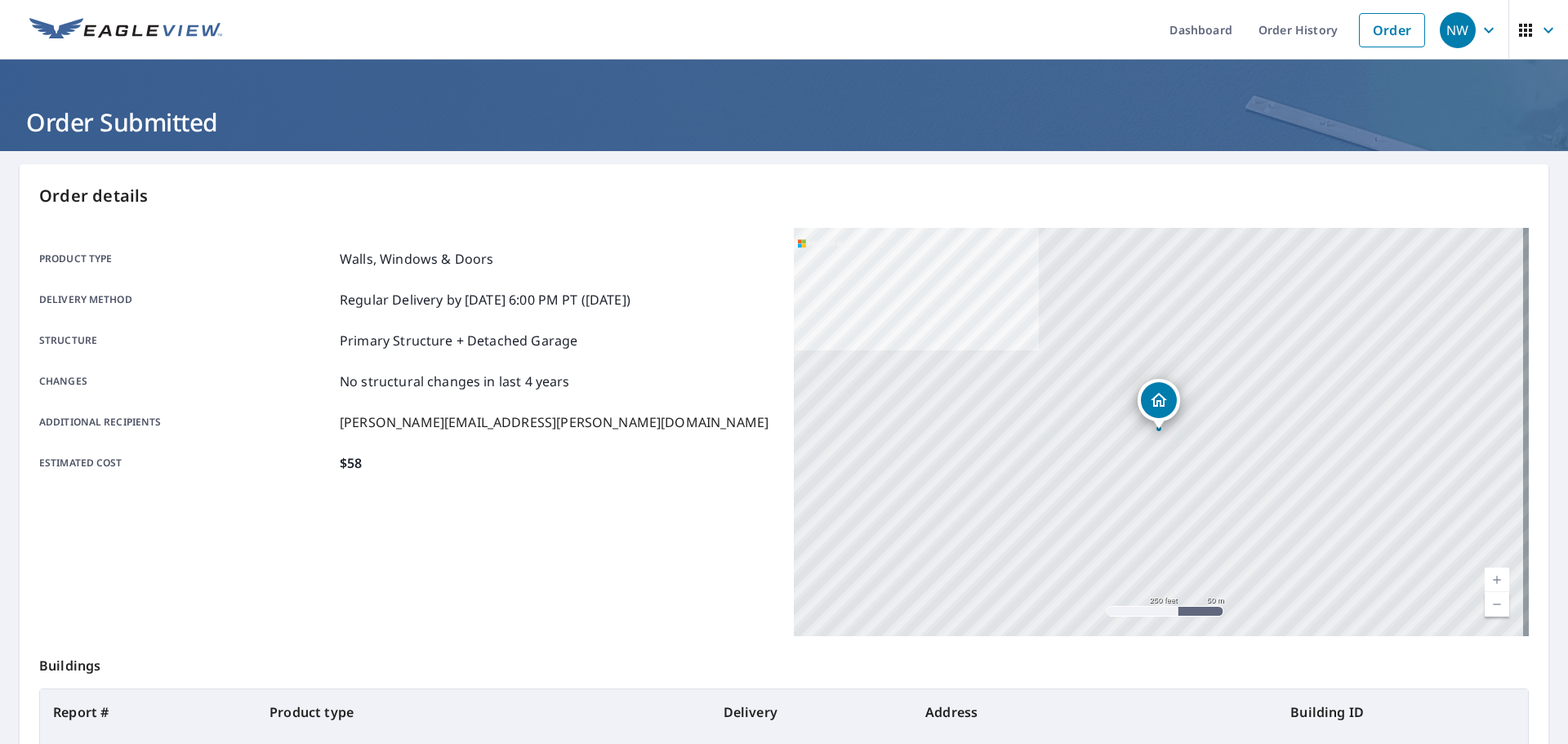
click at [626, 441] on div "Product type Walls, Windows & Doors Delivery method Regular Delivery by [DATE] …" at bounding box center [407, 361] width 735 height 224
